Goal: Transaction & Acquisition: Book appointment/travel/reservation

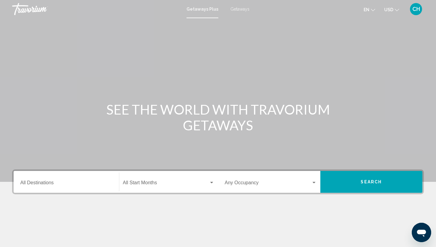
click at [241, 12] on div "Getaways Plus Getaways en English Español Français Italiano Português русский U…" at bounding box center [218, 9] width 436 height 13
click at [241, 6] on div "Getaways Plus Getaways en English Español Français Italiano Português русский U…" at bounding box center [218, 9] width 436 height 13
click at [241, 8] on span "Getaways" at bounding box center [239, 9] width 19 height 5
click at [48, 181] on input "Destination All Destinations" at bounding box center [66, 183] width 92 height 5
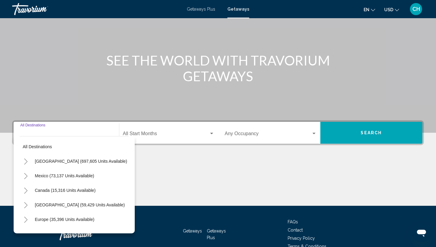
scroll to position [82, 0]
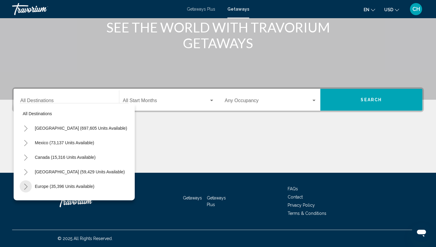
click at [26, 187] on icon "Toggle Europe (35,396 units available)" at bounding box center [26, 187] width 5 height 6
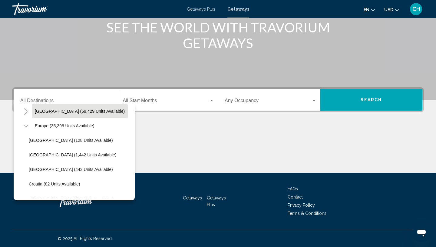
scroll to position [63, 0]
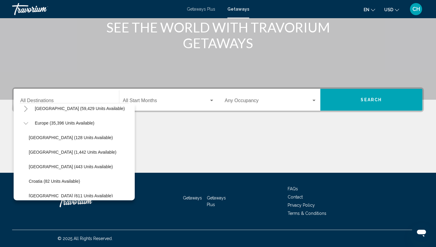
click at [28, 126] on button "Toggle Europe (35,396 units available)" at bounding box center [26, 123] width 12 height 12
click at [27, 123] on icon "Toggle Europe (35,396 units available)" at bounding box center [25, 123] width 3 height 6
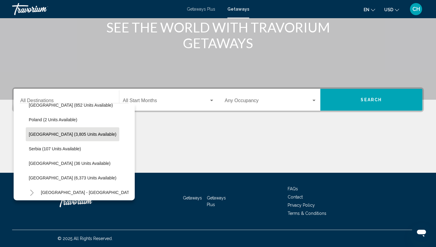
click at [61, 136] on span "[GEOGRAPHIC_DATA] (3,805 units available)" at bounding box center [73, 134] width 88 height 5
type input "**********"
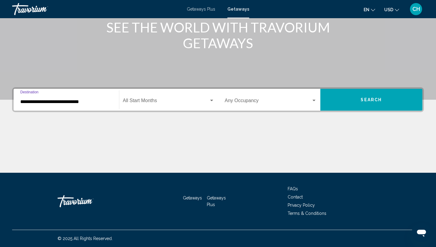
click at [174, 98] on div "Start Month All Start Months" at bounding box center [169, 99] width 92 height 19
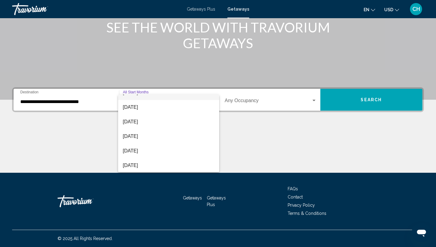
scroll to position [126, 0]
click at [155, 151] on span "[DATE]" at bounding box center [169, 150] width 92 height 15
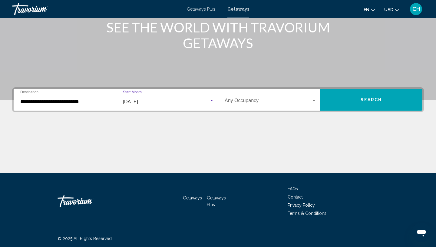
click at [255, 104] on span "Search widget" at bounding box center [268, 101] width 87 height 5
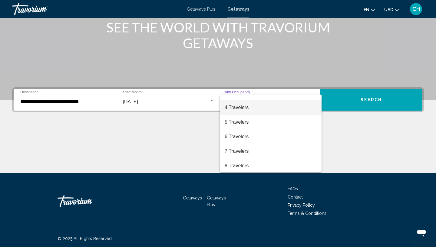
scroll to position [68, 0]
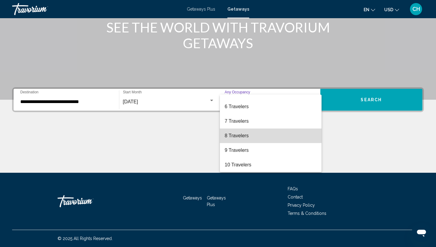
click at [244, 135] on span "8 Travelers" at bounding box center [271, 135] width 92 height 15
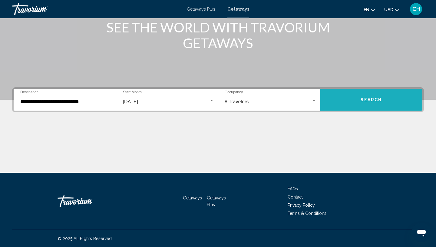
click at [366, 102] on span "Search" at bounding box center [371, 100] width 21 height 5
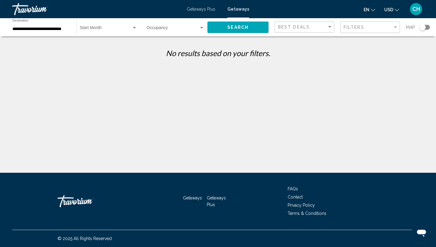
click at [209, 7] on span "Getaways Plus" at bounding box center [201, 9] width 28 height 5
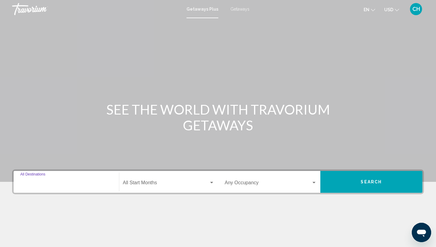
click at [63, 181] on input "Destination All Destinations" at bounding box center [66, 183] width 92 height 5
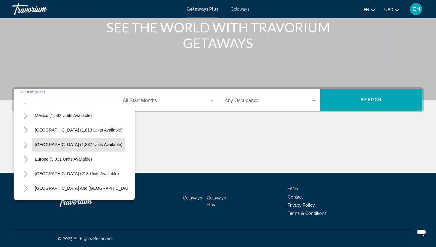
scroll to position [29, 0]
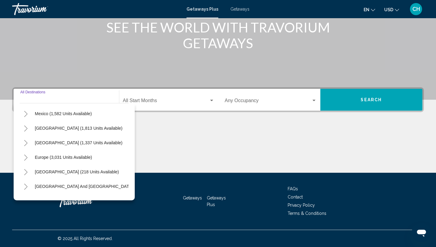
click at [27, 158] on icon "Toggle Europe (3,031 units available)" at bounding box center [26, 157] width 5 height 6
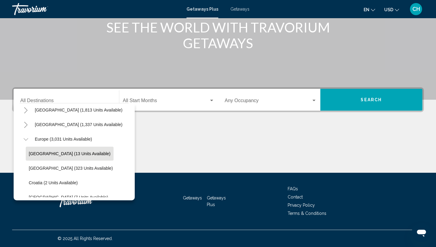
scroll to position [47, 0]
click at [27, 138] on icon "Toggle Europe (3,031 units available)" at bounding box center [26, 140] width 5 height 6
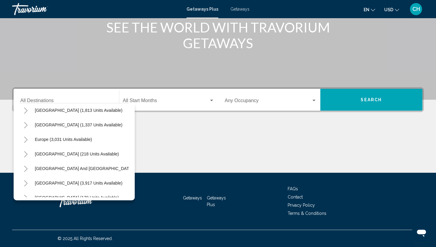
click at [27, 138] on icon "Toggle Europe (3,031 units available)" at bounding box center [26, 140] width 5 height 6
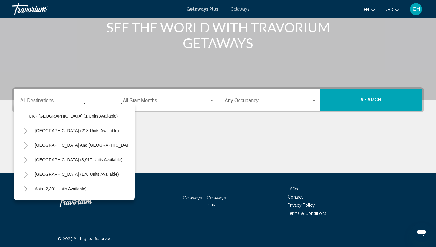
scroll to position [374, 0]
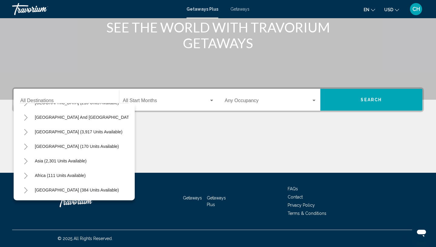
click at [187, 133] on div "Main content" at bounding box center [218, 149] width 412 height 45
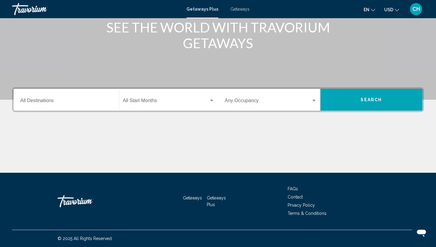
click at [66, 97] on div "Destination All Destinations" at bounding box center [66, 99] width 92 height 19
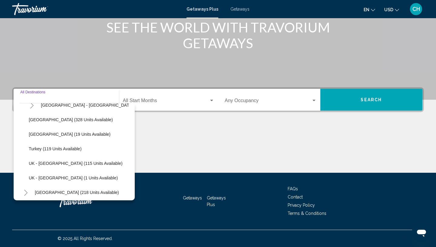
scroll to position [285, 0]
click at [238, 9] on span "Getaways" at bounding box center [239, 9] width 19 height 5
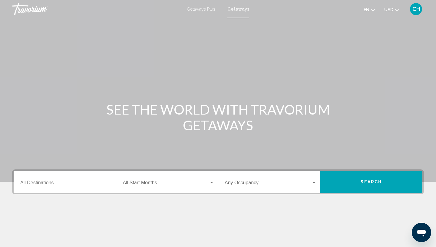
click at [46, 180] on div "Destination All Destinations" at bounding box center [66, 181] width 92 height 19
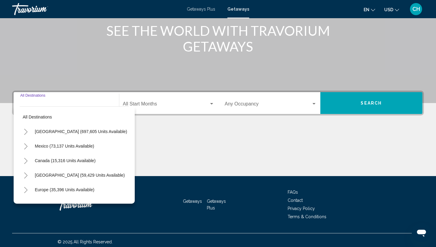
scroll to position [82, 0]
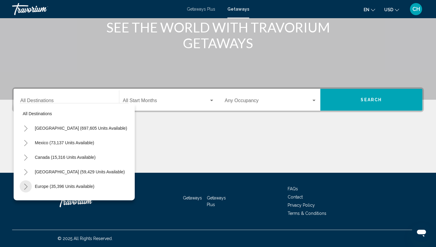
click at [26, 186] on icon "Toggle Europe (35,396 units available)" at bounding box center [26, 187] width 5 height 6
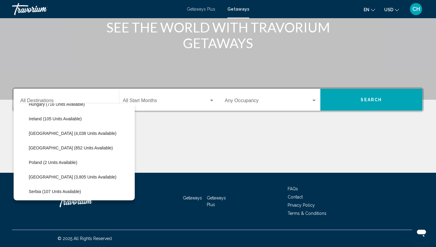
scroll to position [240, 0]
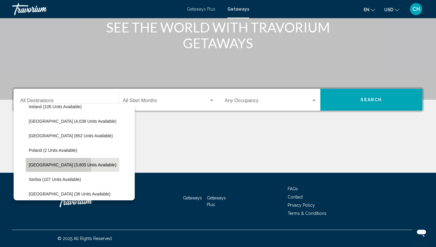
click at [49, 165] on span "[GEOGRAPHIC_DATA] (3,805 units available)" at bounding box center [73, 164] width 88 height 5
type input "**********"
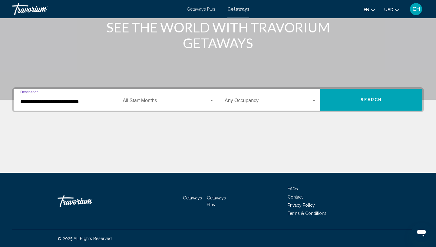
click at [167, 98] on div "Start Month All Start Months" at bounding box center [169, 99] width 92 height 19
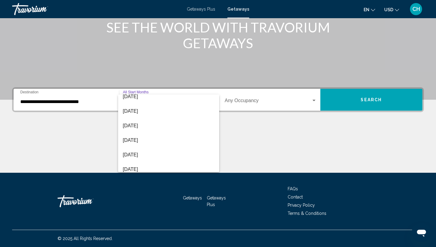
scroll to position [126, 0]
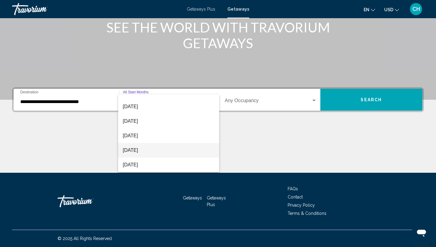
click at [151, 152] on span "[DATE]" at bounding box center [169, 150] width 92 height 15
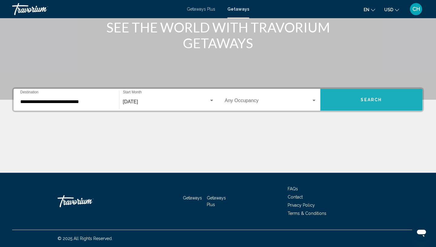
click at [363, 103] on button "Search" at bounding box center [371, 100] width 102 height 22
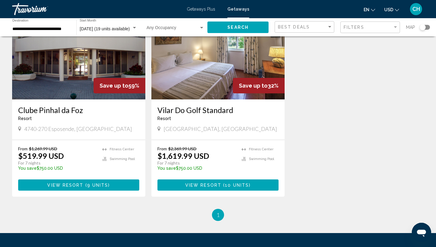
scroll to position [61, 0]
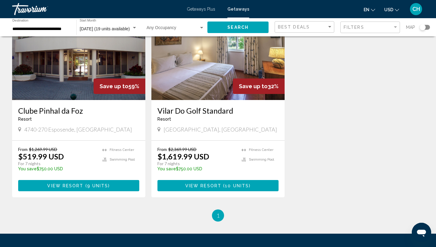
click at [77, 184] on span "View Resort" at bounding box center [65, 185] width 36 height 5
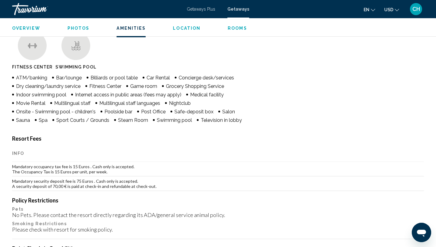
scroll to position [480, 0]
drag, startPoint x: 15, startPoint y: 166, endPoint x: 114, endPoint y: 173, distance: 99.6
click at [114, 173] on td "Mandatory occupancy tax fee is 15 Euros . Cash only is accepted. The Occupancy …" at bounding box center [218, 168] width 412 height 15
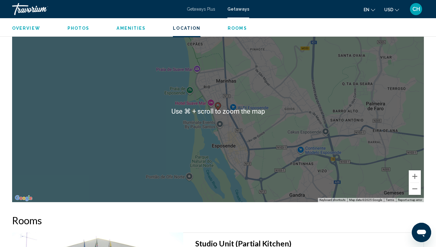
scroll to position [853, 0]
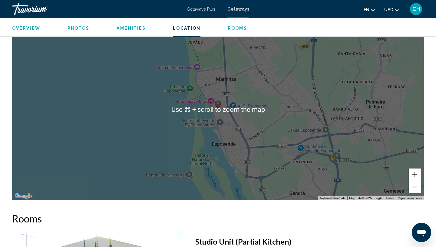
click at [239, 176] on div "To activate drag with keyboard, press Alt + Enter. Once in keyboard drag state,…" at bounding box center [218, 109] width 412 height 182
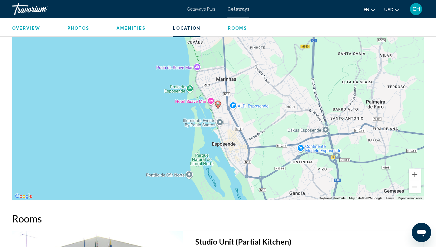
click at [218, 103] on image "Main content" at bounding box center [218, 104] width 4 height 4
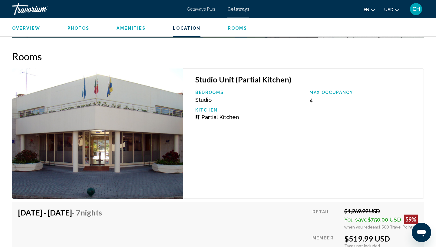
scroll to position [1017, 0]
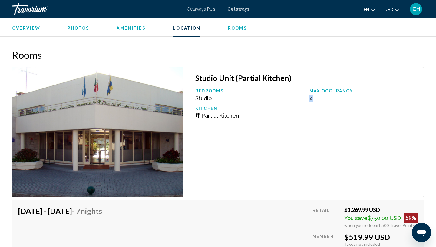
drag, startPoint x: 310, startPoint y: 99, endPoint x: 339, endPoint y: 101, distance: 29.5
click at [339, 101] on div "Bedrooms Studio Max Occupancy 4 Kitchen Partial Kitchen" at bounding box center [306, 105] width 228 height 35
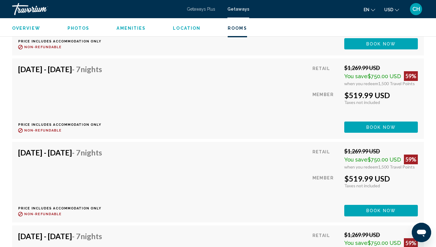
scroll to position [1328, 0]
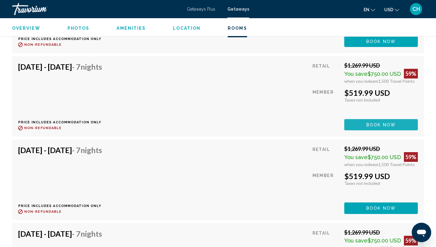
click at [376, 124] on span "Book now" at bounding box center [380, 124] width 29 height 5
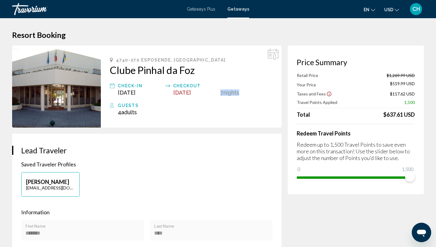
drag, startPoint x: 220, startPoint y: 94, endPoint x: 243, endPoint y: 93, distance: 23.0
click at [243, 93] on div "Check-In [DATE] Checkout [DATE] 7 Night Nights" at bounding box center [191, 89] width 163 height 14
drag, startPoint x: 117, startPoint y: 114, endPoint x: 163, endPoint y: 117, distance: 45.8
click at [163, 117] on div "4740-270 Esposende, [GEOGRAPHIC_DATA] Clube Pinhal da Foz Check-In [DATE] Check…" at bounding box center [191, 86] width 181 height 82
drag, startPoint x: 382, startPoint y: 115, endPoint x: 413, endPoint y: 112, distance: 31.3
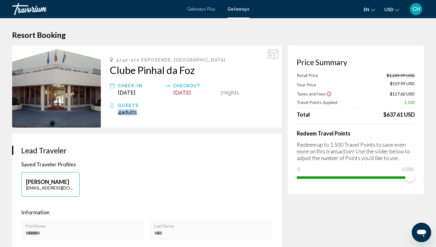
click at [413, 112] on div "Total $637.61 USD" at bounding box center [356, 114] width 118 height 7
drag, startPoint x: 331, startPoint y: 145, endPoint x: 370, endPoint y: 146, distance: 39.4
click at [370, 146] on p "Redeem up to 1,500 Travel Points to save even more on this transaction! Use the…" at bounding box center [356, 151] width 118 height 20
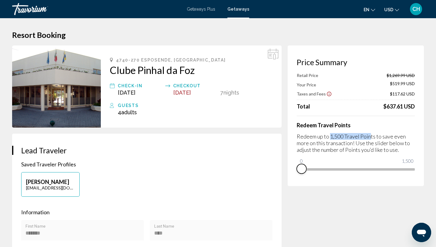
drag, startPoint x: 410, startPoint y: 176, endPoint x: 258, endPoint y: 175, distance: 152.3
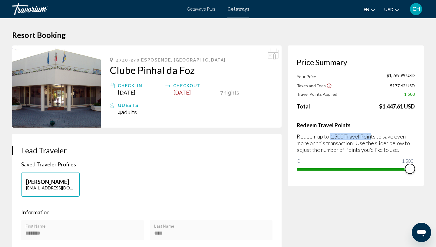
drag, startPoint x: 303, startPoint y: 158, endPoint x: 433, endPoint y: 171, distance: 130.5
